Goal: Task Accomplishment & Management: Complete application form

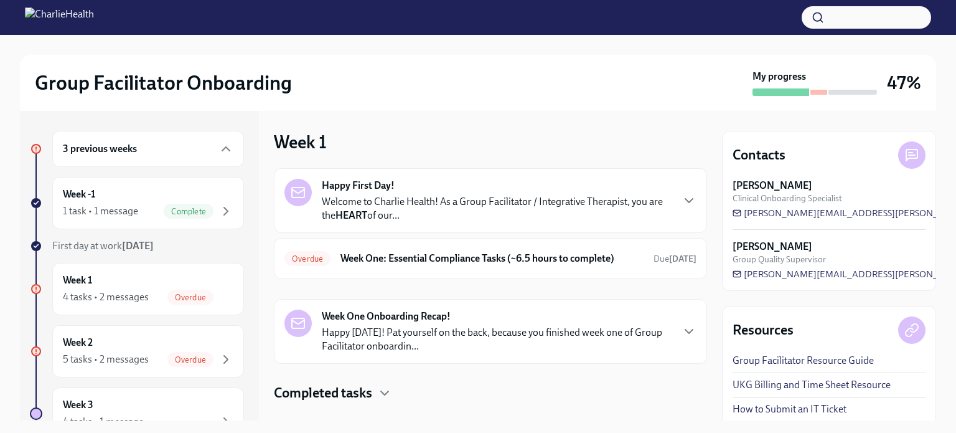
scroll to position [21, 0]
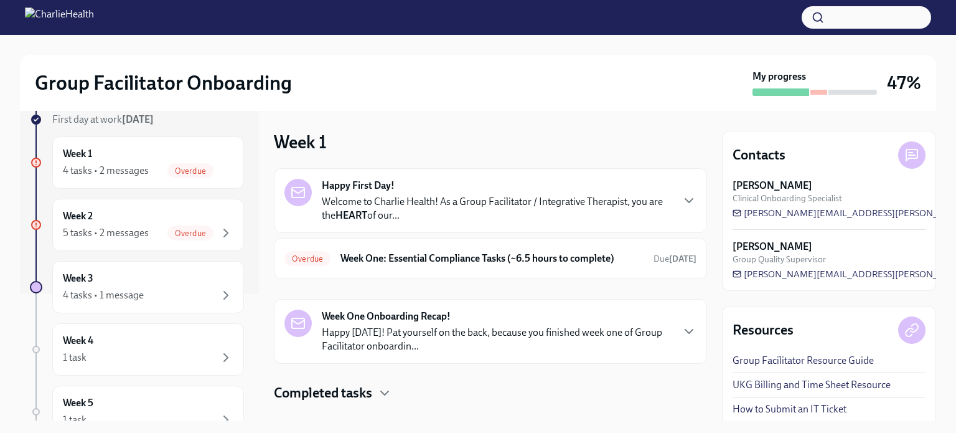
scroll to position [129, 0]
click at [187, 229] on span "Overdue" at bounding box center [190, 230] width 46 height 9
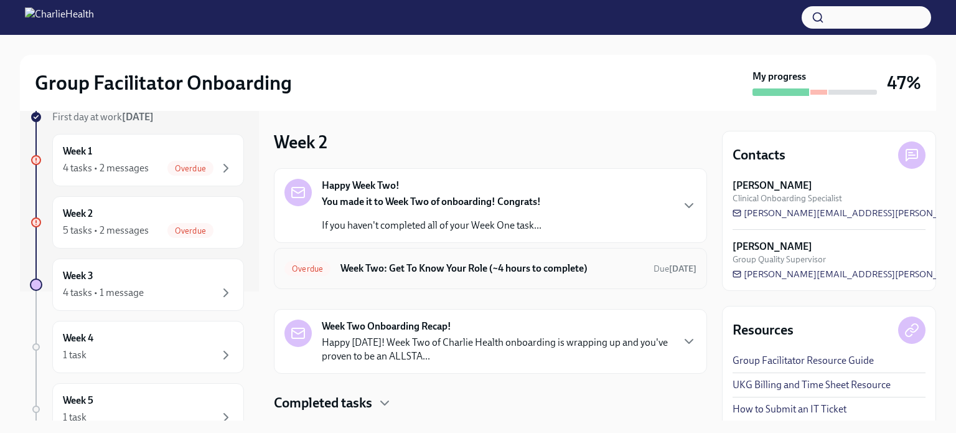
click at [453, 263] on h6 "Week Two: Get To Know Your Role (~4 hours to complete)" at bounding box center [491, 268] width 303 height 14
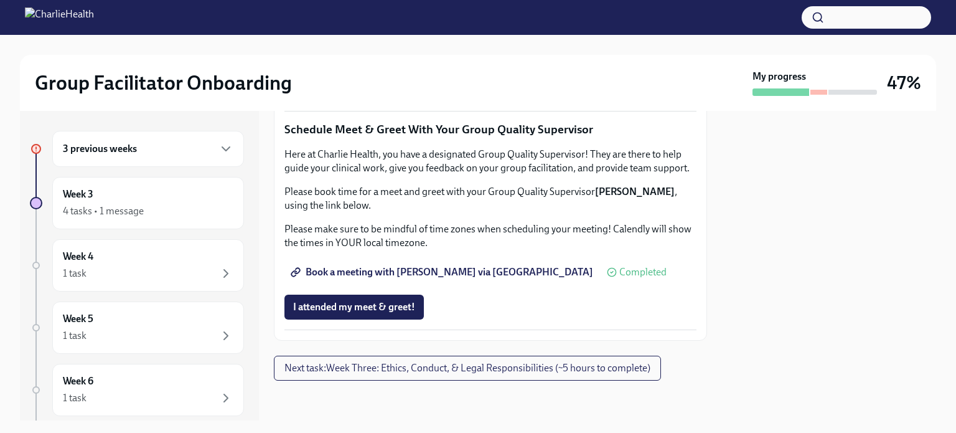
scroll to position [1195, 0]
click at [383, 278] on span "Book a meeting with Claire via Calendly" at bounding box center [443, 272] width 300 height 12
click at [359, 25] on span "Group Observation Instructions" at bounding box center [367, 18] width 149 height 12
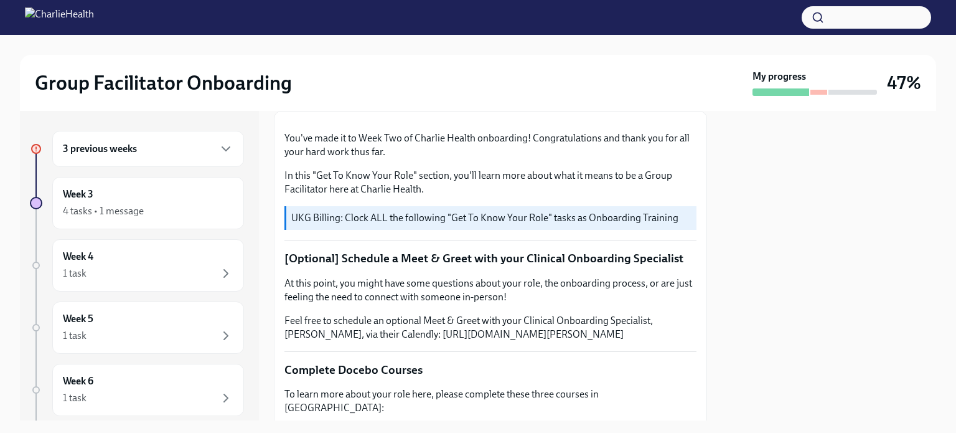
scroll to position [0, 0]
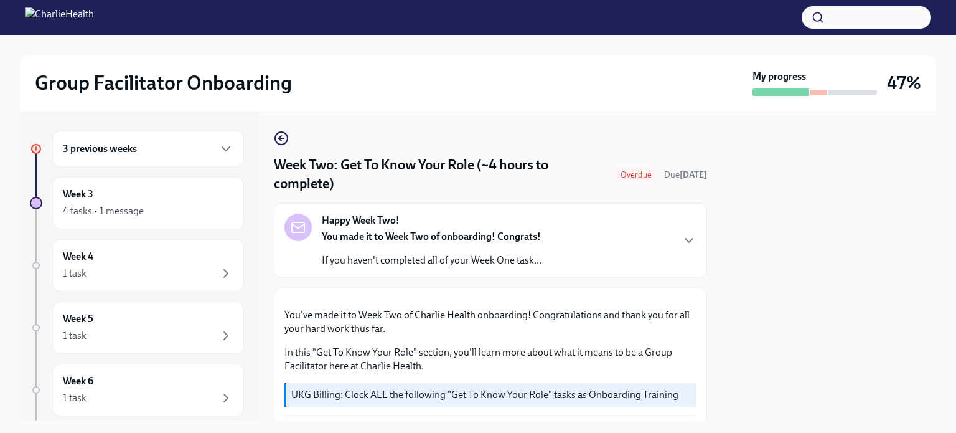
click at [189, 147] on div "3 previous weeks" at bounding box center [148, 148] width 171 height 15
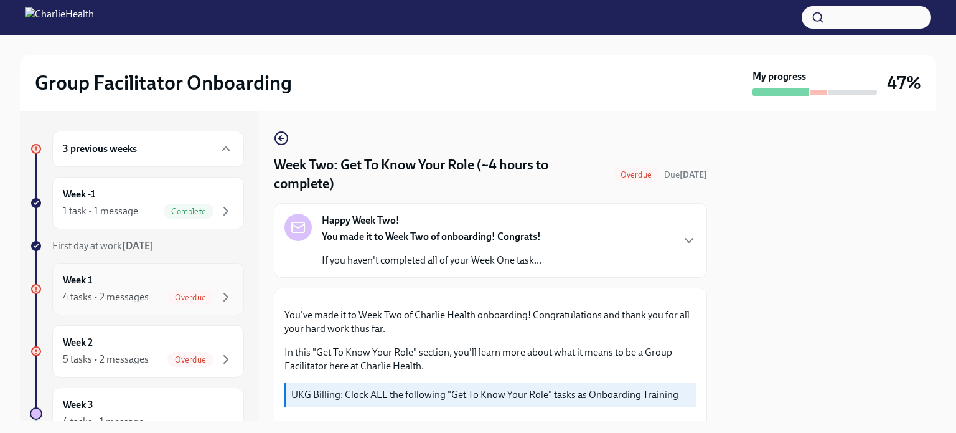
click at [181, 287] on div "Week 1 4 tasks • 2 messages Overdue" at bounding box center [148, 288] width 171 height 31
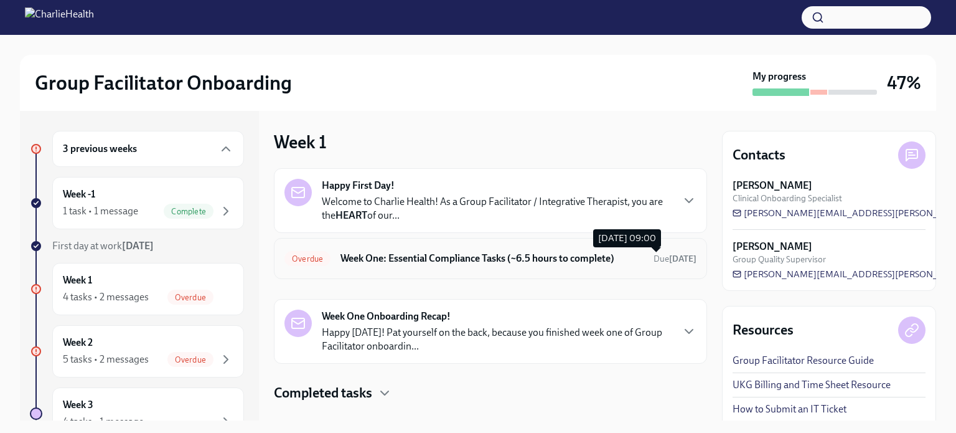
click at [654, 259] on span "Due 12 days ago" at bounding box center [675, 258] width 43 height 11
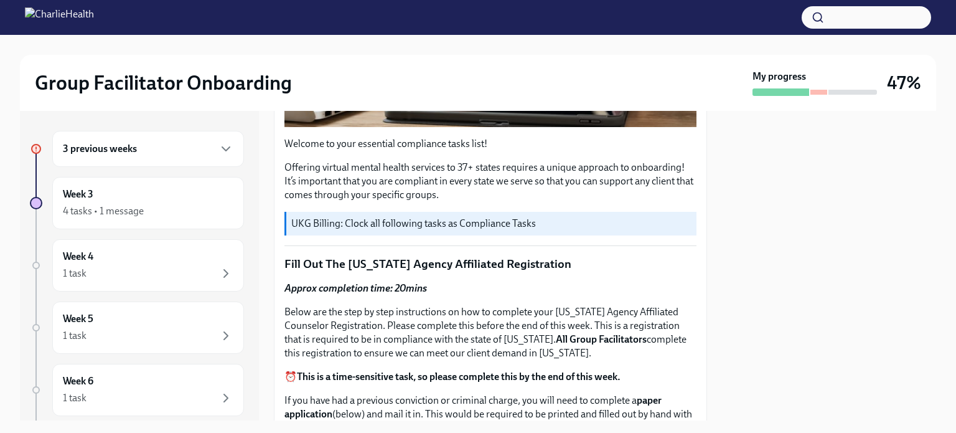
scroll to position [393, 0]
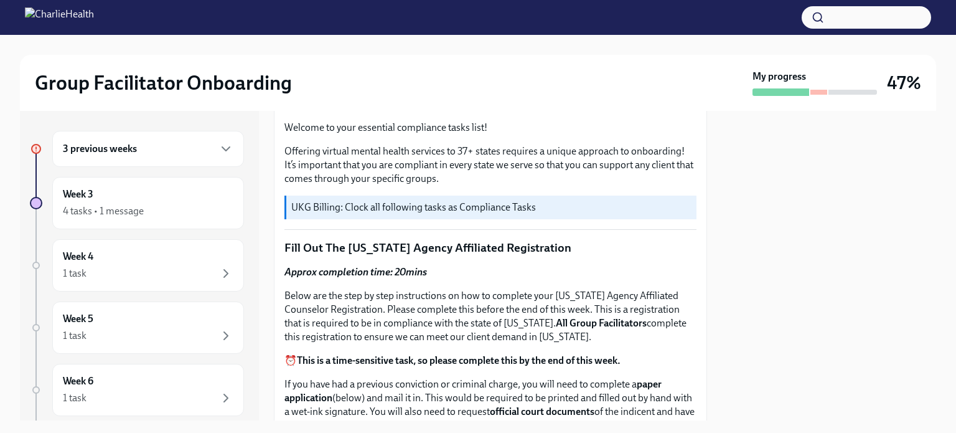
click at [847, 92] on div at bounding box center [853, 92] width 49 height 5
click at [135, 257] on div "Week 4 1 task" at bounding box center [148, 265] width 171 height 31
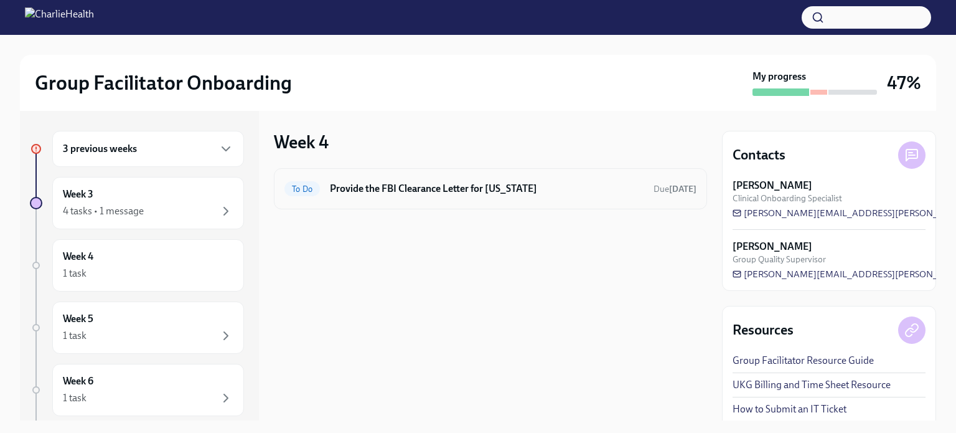
click at [508, 183] on h6 "Provide the FBI Clearance Letter for Pennsylvania" at bounding box center [487, 189] width 314 height 14
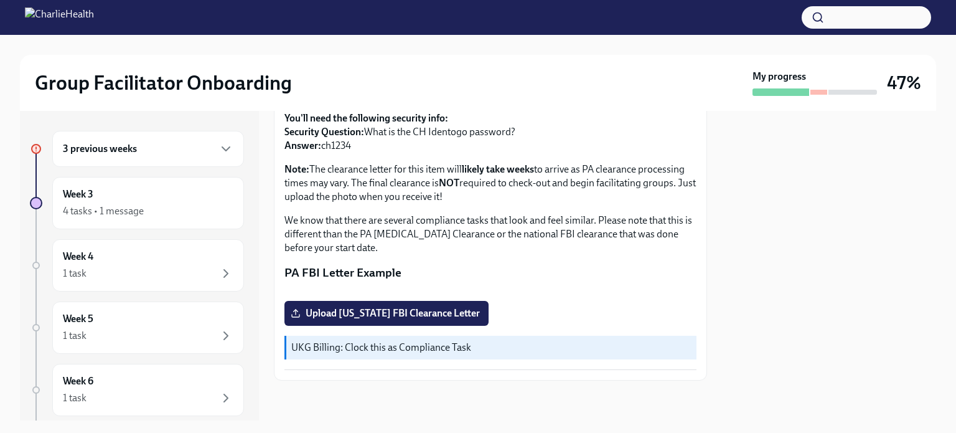
scroll to position [291, 0]
click at [397, 315] on span "Upload Pennsylvania FBI Clearance Letter" at bounding box center [386, 313] width 187 height 12
click at [0, 0] on input "Upload Pennsylvania FBI Clearance Letter" at bounding box center [0, 0] width 0 height 0
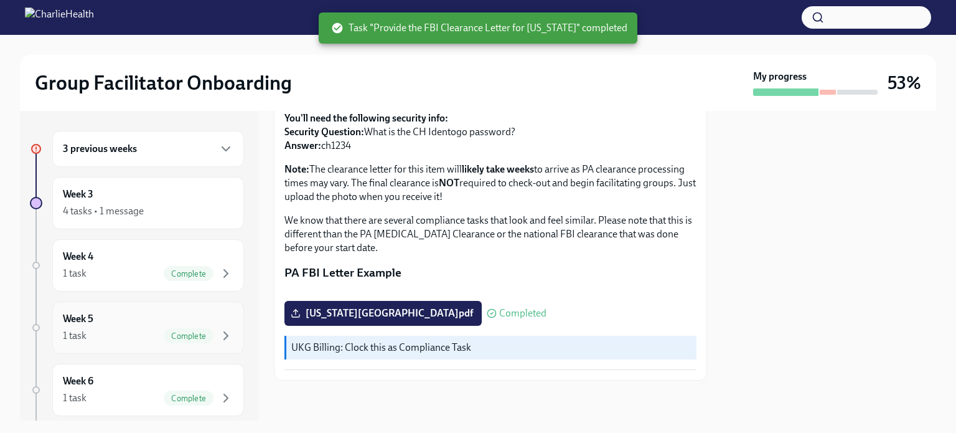
click at [139, 329] on div "1 task Complete" at bounding box center [148, 335] width 171 height 15
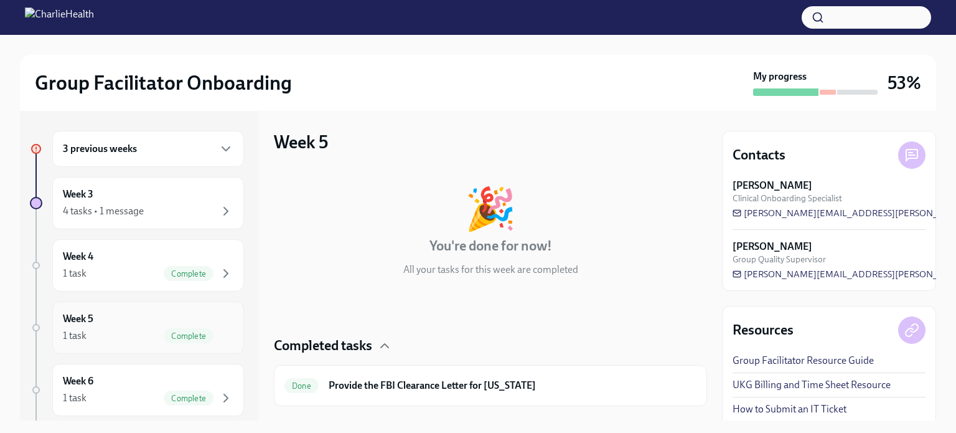
click at [164, 331] on span "Complete" at bounding box center [189, 335] width 50 height 9
click at [218, 398] on icon "button" at bounding box center [225, 397] width 15 height 15
click at [222, 336] on icon "button" at bounding box center [225, 335] width 15 height 15
click at [219, 271] on icon "button" at bounding box center [225, 273] width 15 height 15
click at [218, 205] on icon "button" at bounding box center [225, 211] width 15 height 15
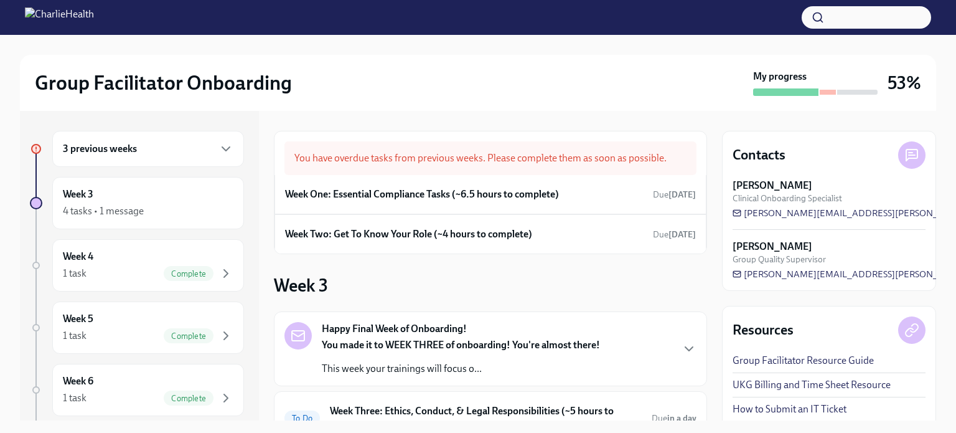
scroll to position [147, 0]
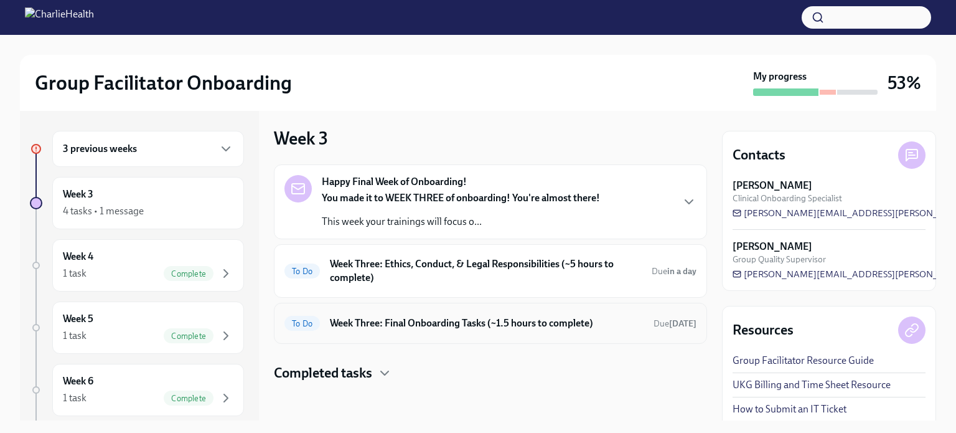
click at [578, 326] on h6 "Week Three: Final Onboarding Tasks (~1.5 hours to complete)" at bounding box center [487, 323] width 314 height 14
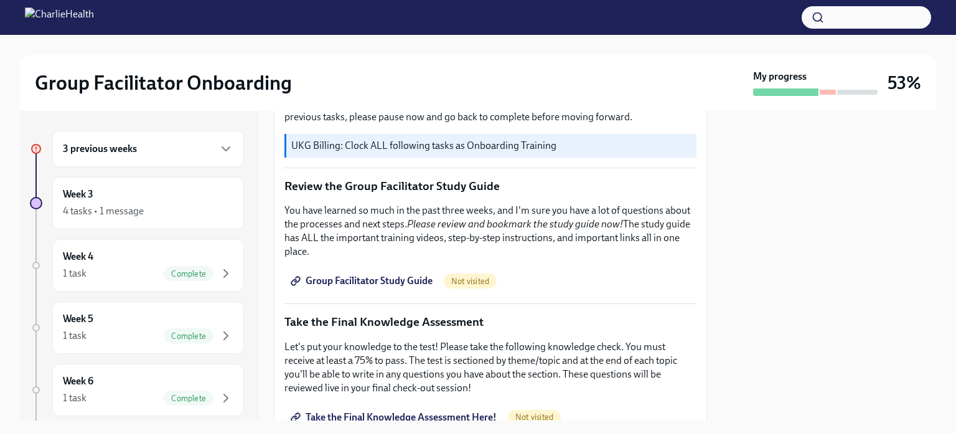
scroll to position [508, 0]
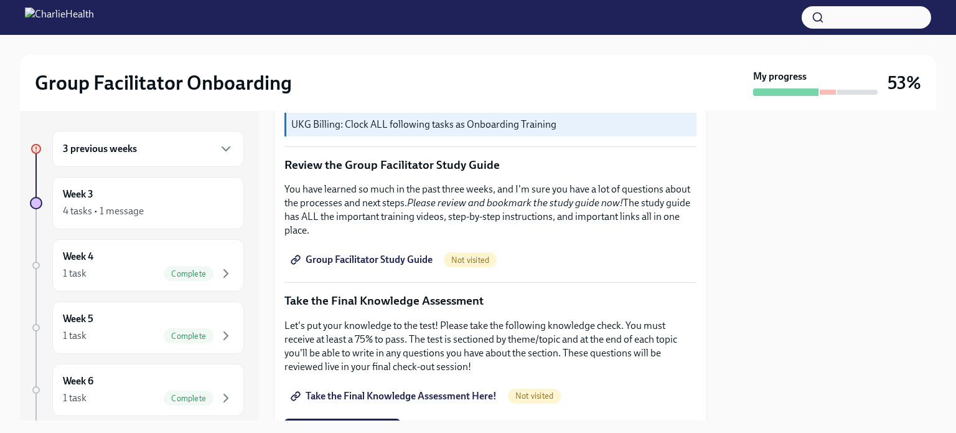
click at [327, 253] on span "Group Facilitator Study Guide" at bounding box center [362, 259] width 139 height 12
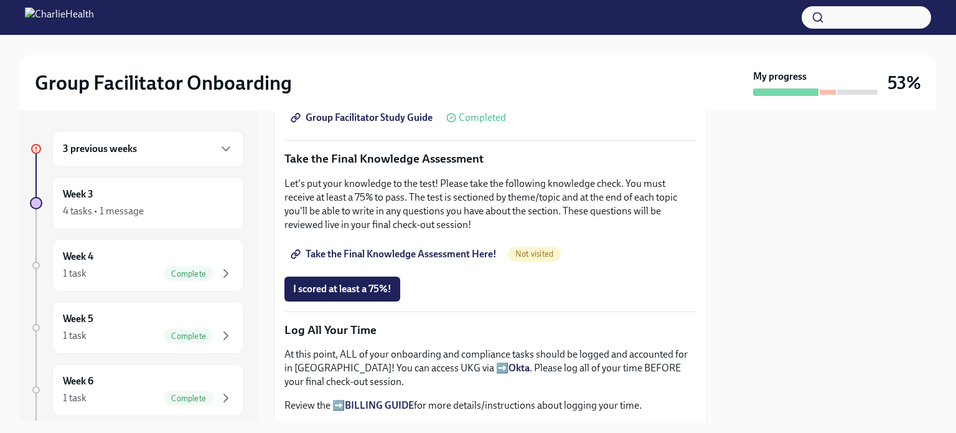
scroll to position [655, 0]
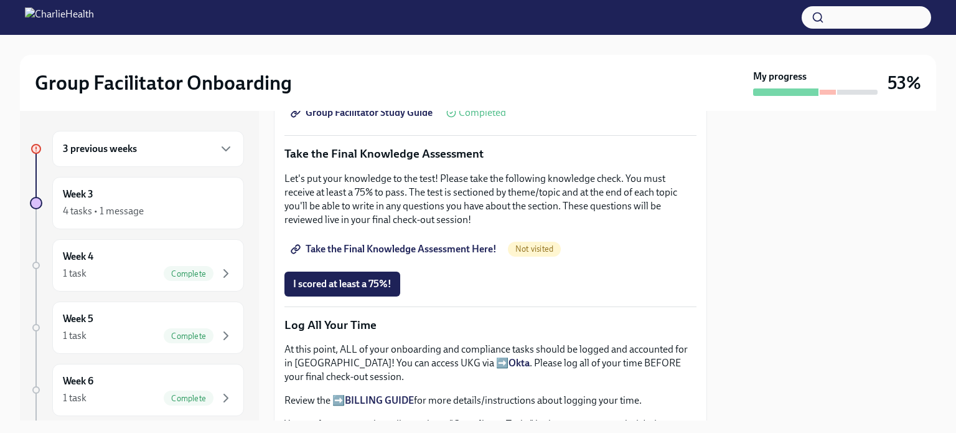
click at [528, 244] on span "Not visited" at bounding box center [534, 248] width 53 height 9
click at [401, 243] on span "Take the Final Knowledge Assessment Here!" at bounding box center [395, 249] width 204 height 12
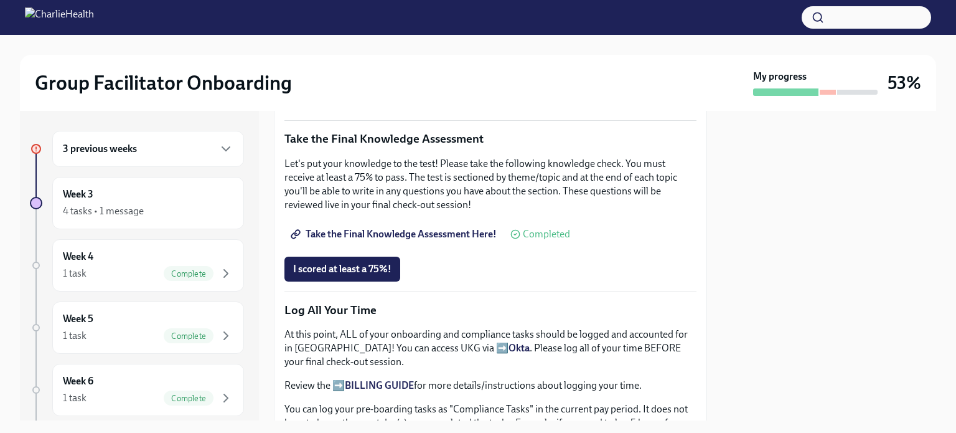
scroll to position [672, 0]
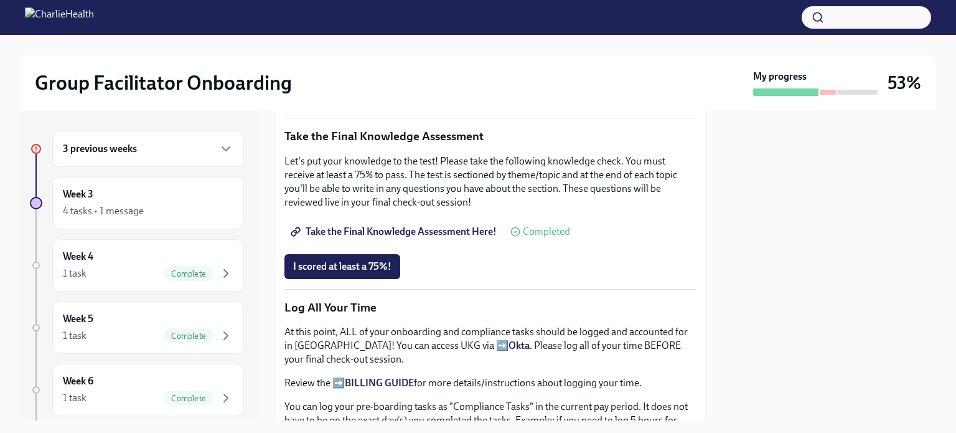
click at [369, 225] on span "Take the Final Knowledge Assessment Here!" at bounding box center [395, 231] width 204 height 12
click at [344, 260] on span "I scored at least a 75%!" at bounding box center [342, 266] width 98 height 12
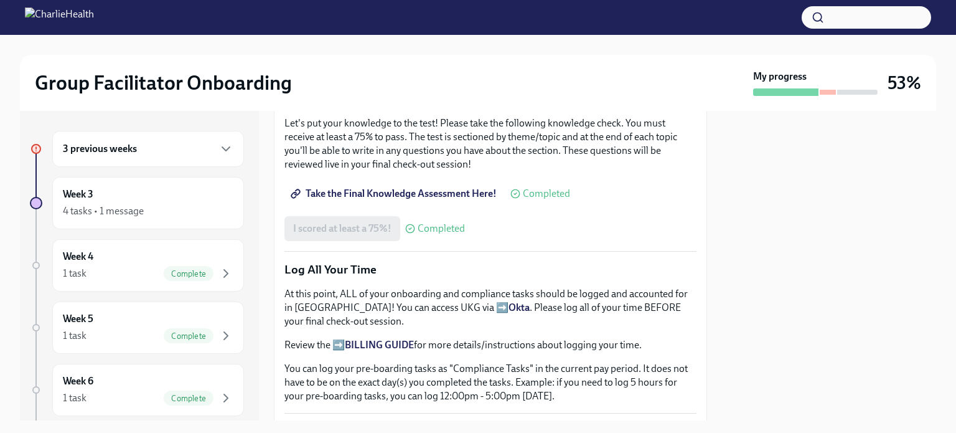
scroll to position [706, 0]
